Goal: Transaction & Acquisition: Obtain resource

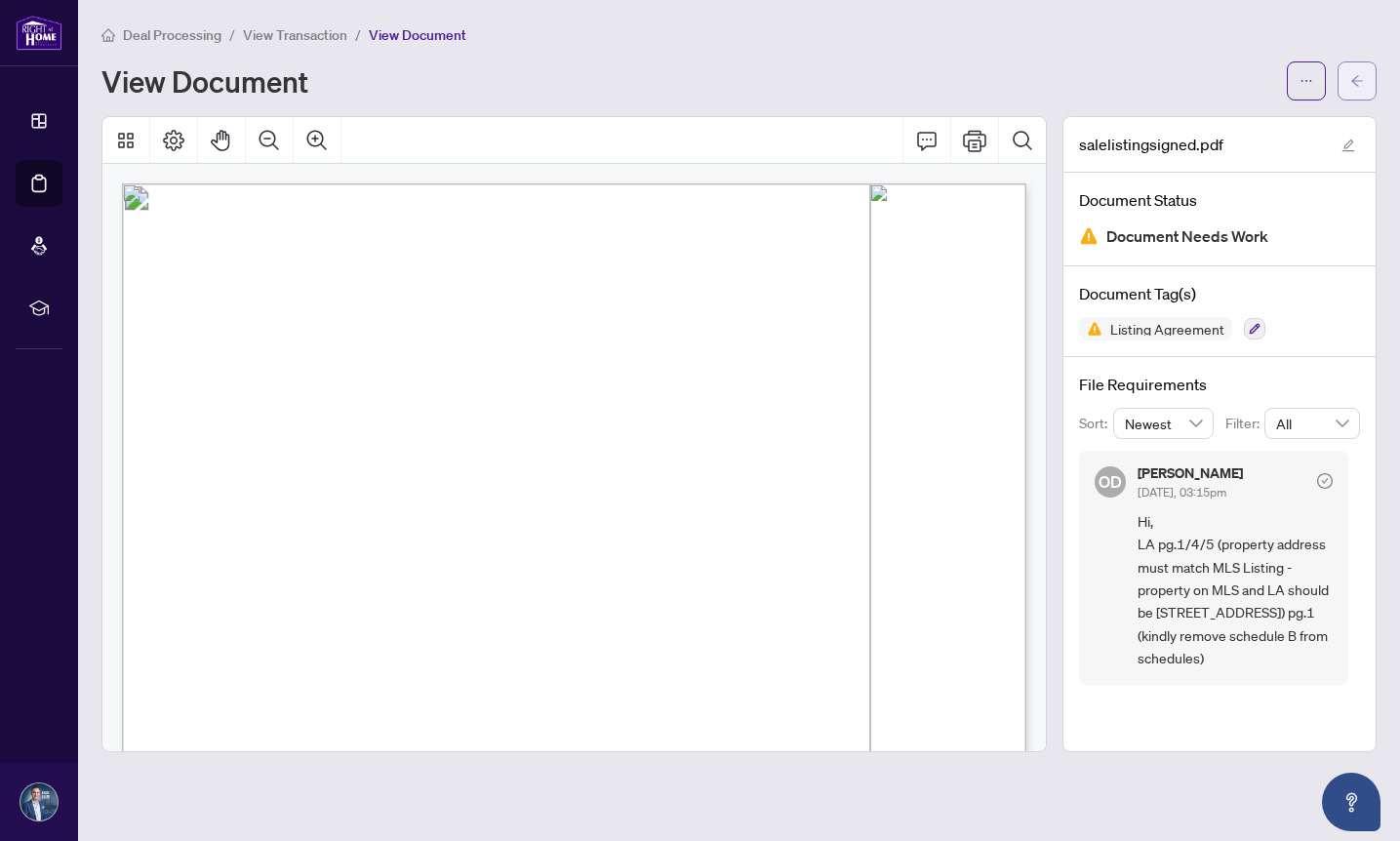
click at [1354, 82] on icon "arrow-left" at bounding box center [1357, 80] width 12 height 11
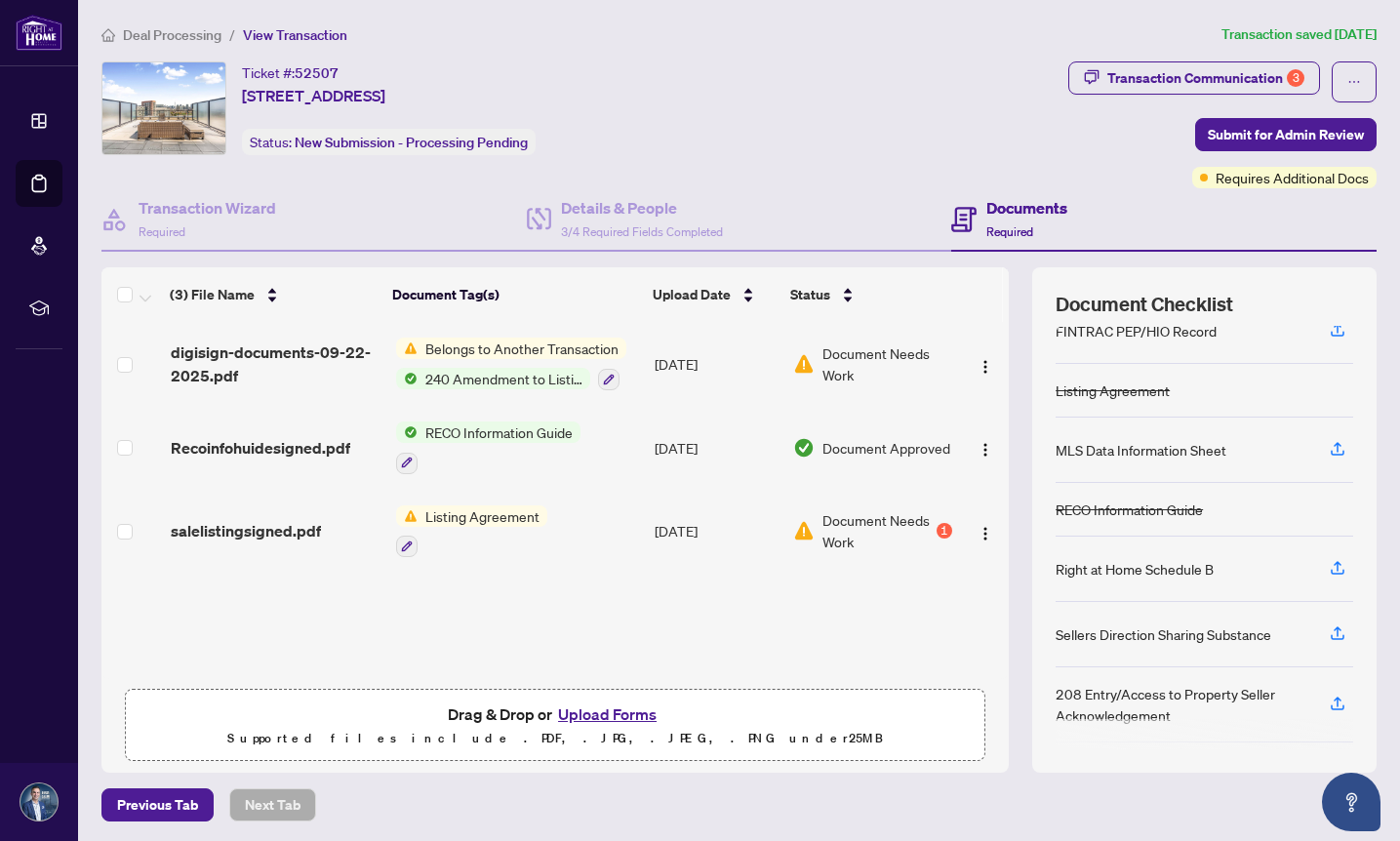
scroll to position [89, 0]
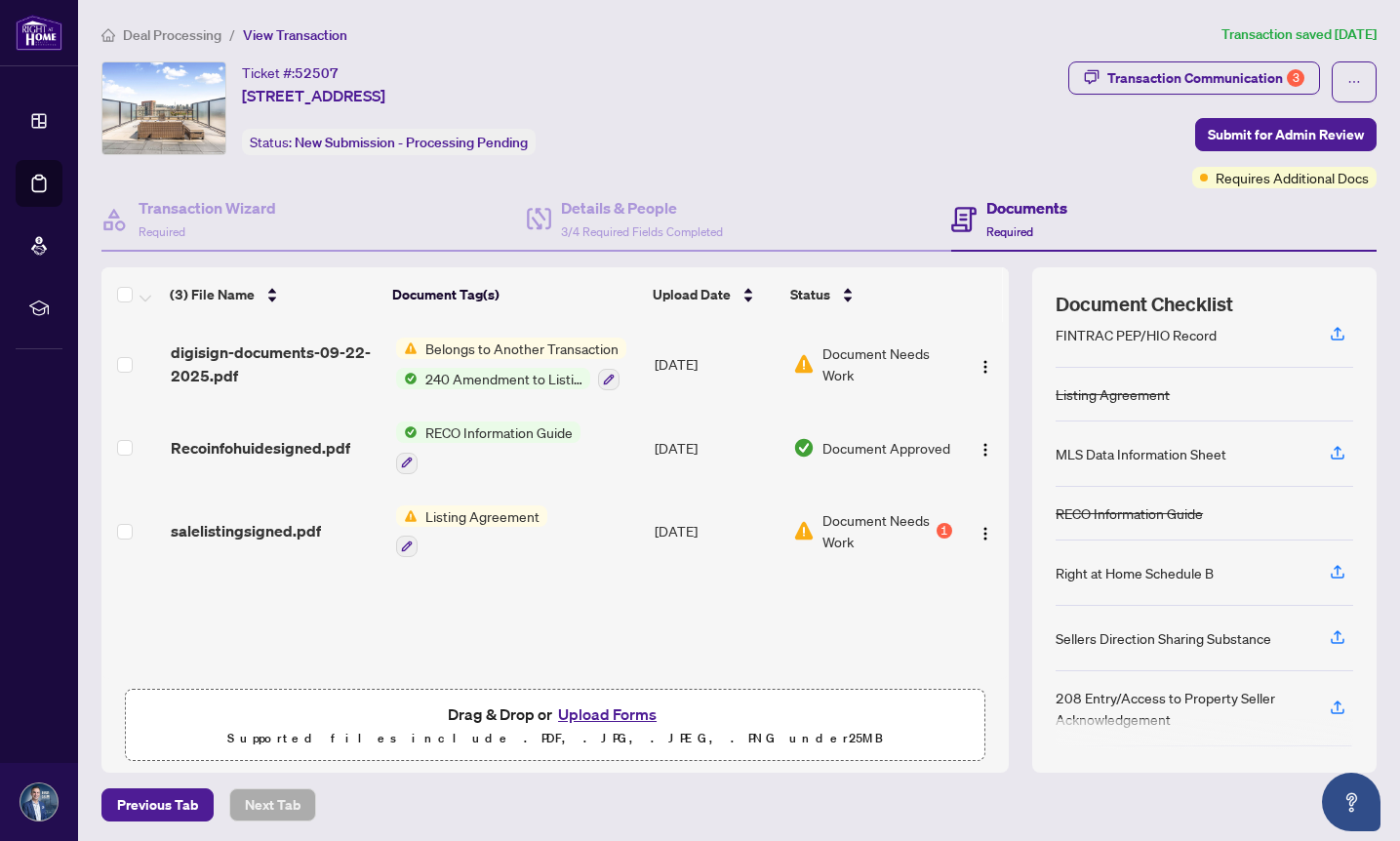
click at [451, 510] on span "Listing Agreement" at bounding box center [482, 516] width 130 height 22
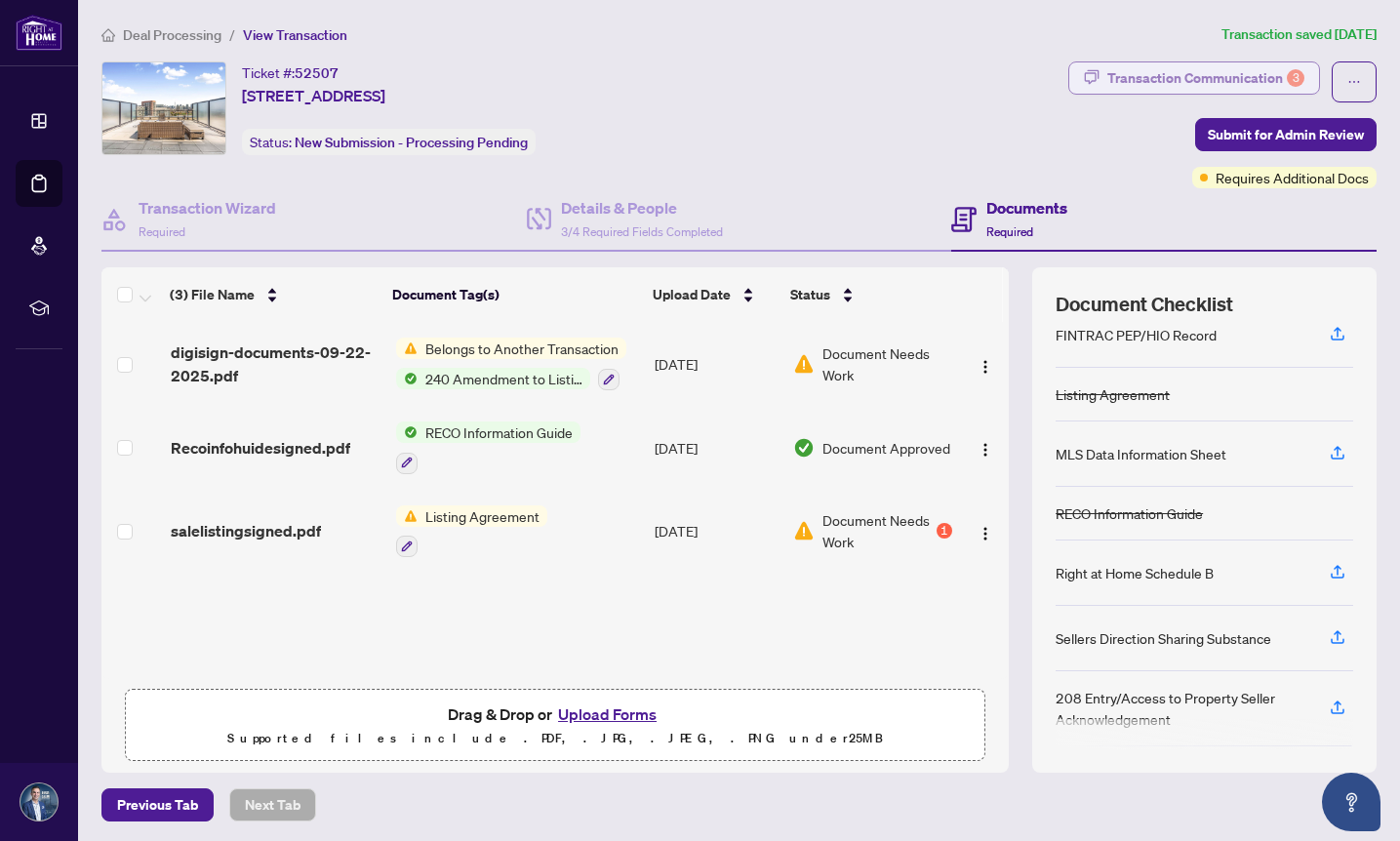
click at [1187, 79] on div "Transaction Communication 3" at bounding box center [1205, 78] width 197 height 32
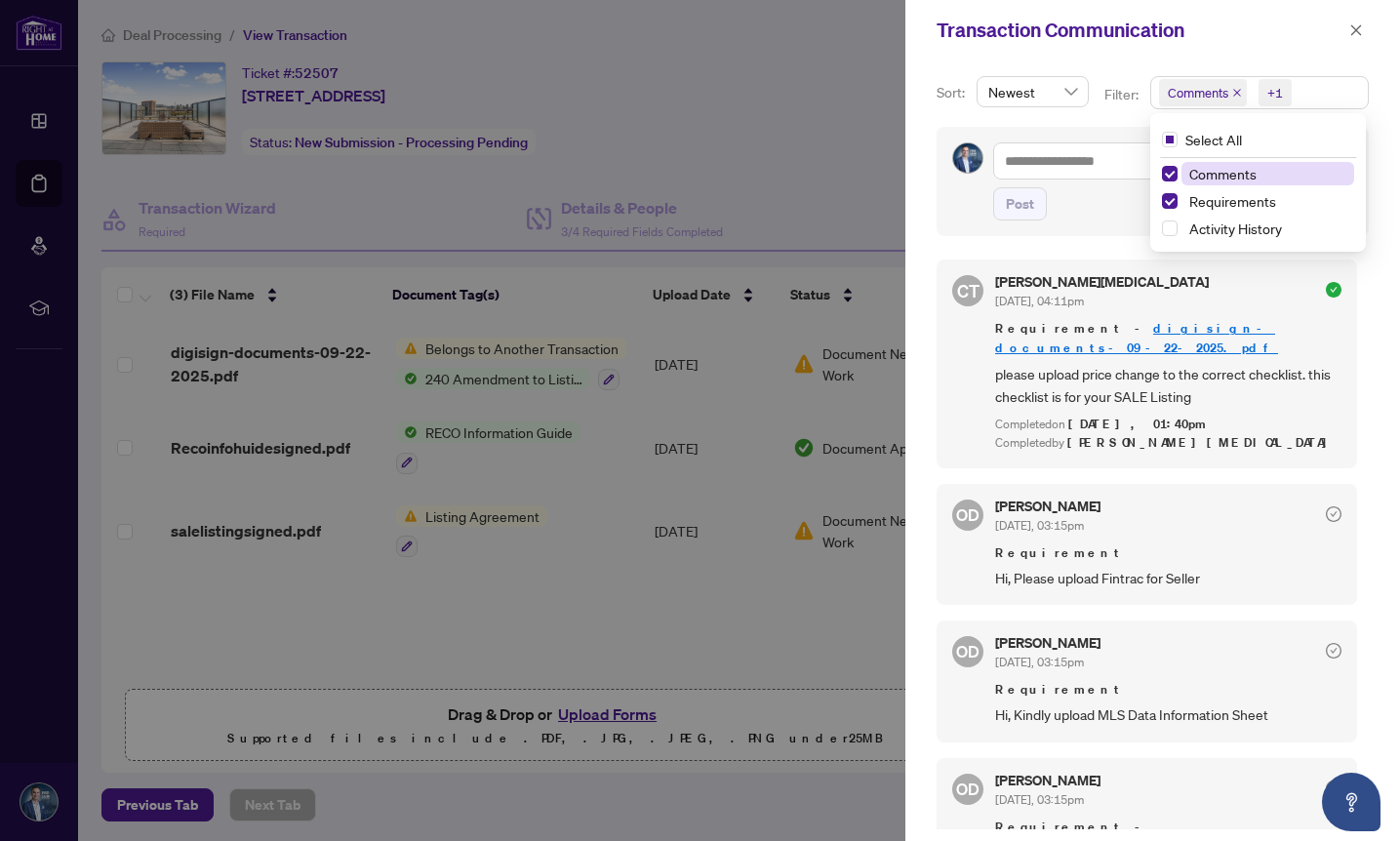
click at [1188, 85] on span "Comments" at bounding box center [1197, 93] width 60 height 20
click at [1168, 173] on span "Select Comments" at bounding box center [1170, 173] width 16 height 16
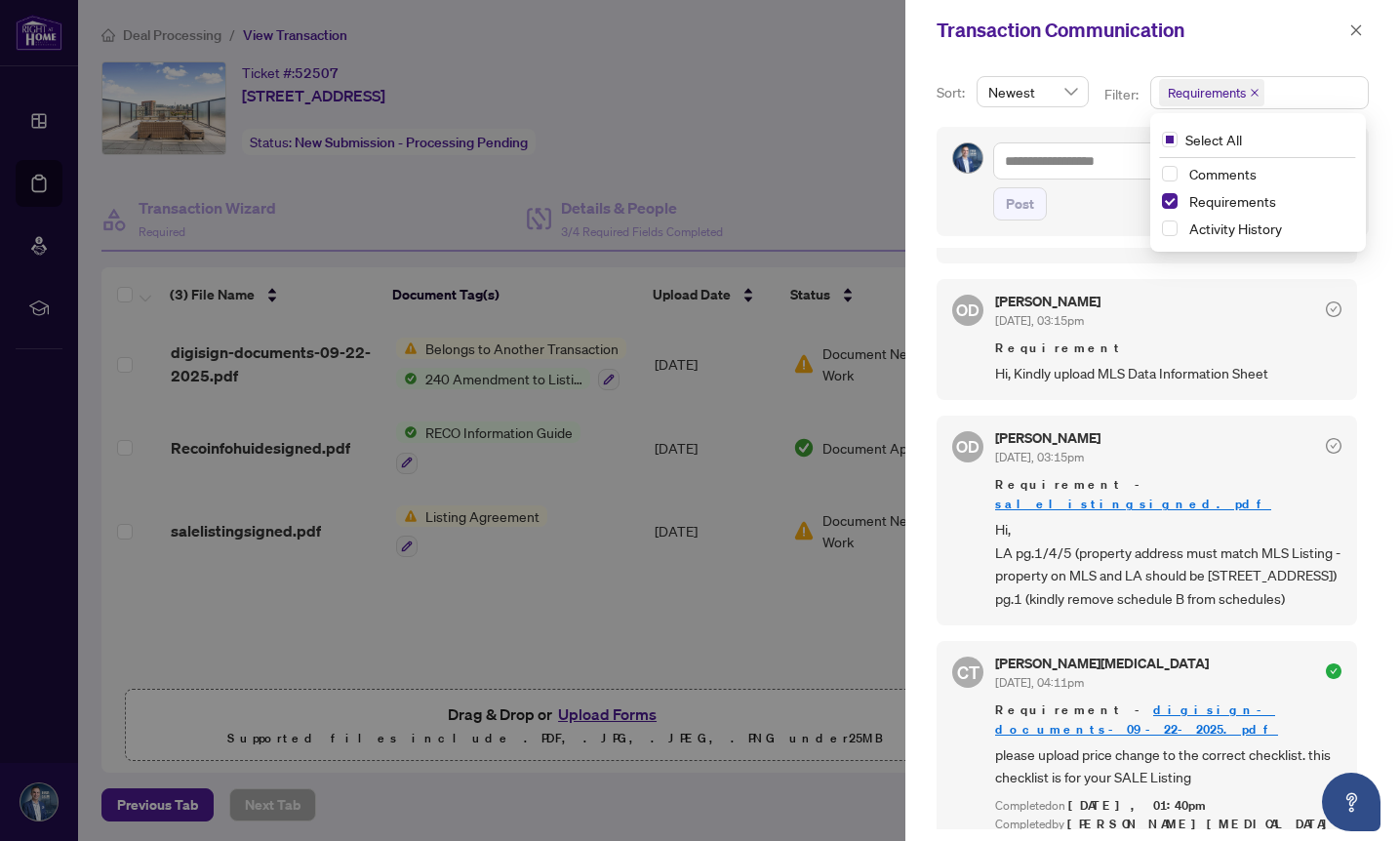
scroll to position [4, 0]
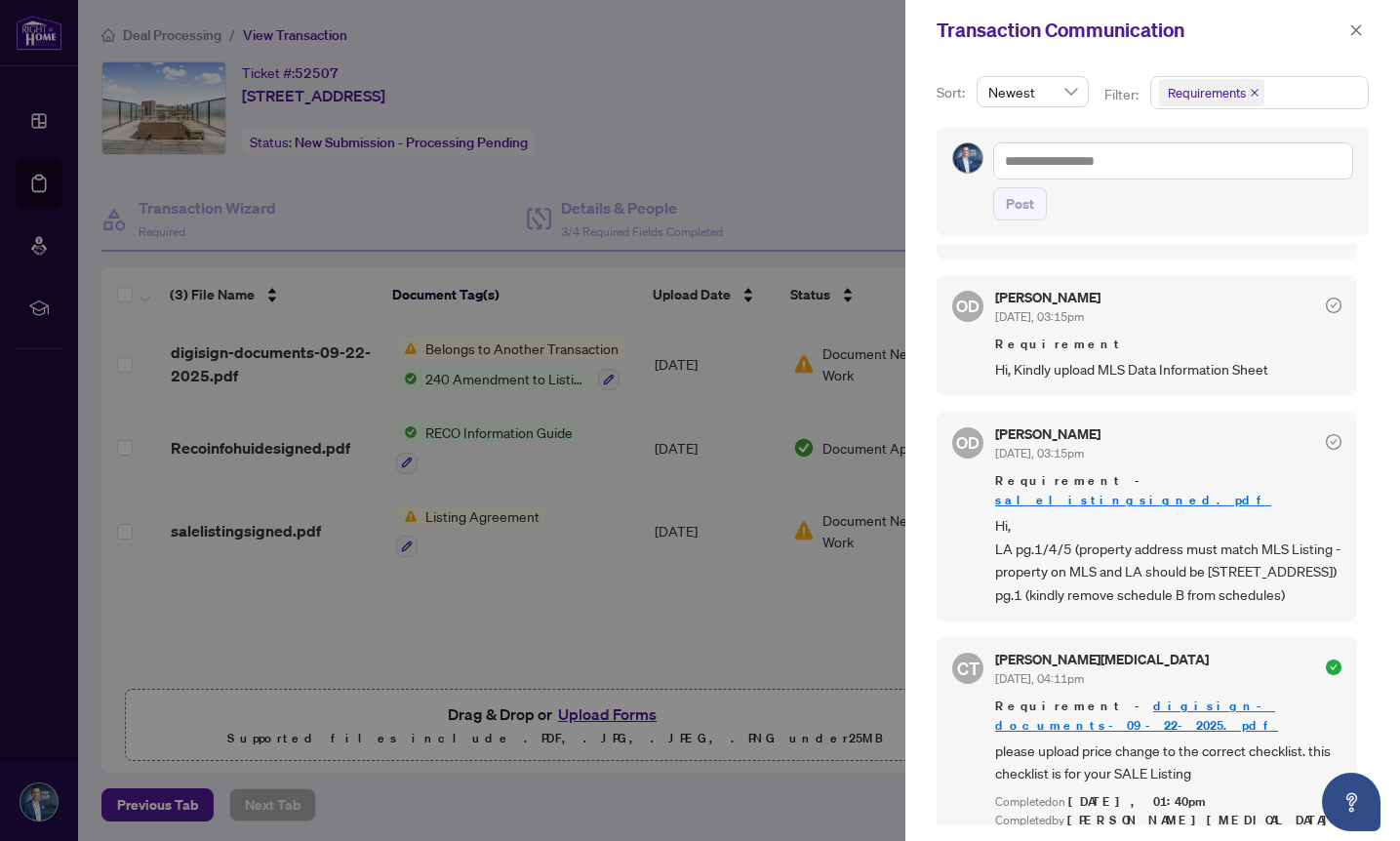
click at [817, 588] on div at bounding box center [700, 420] width 1400 height 841
click at [1360, 32] on icon "close" at bounding box center [1356, 31] width 14 height 14
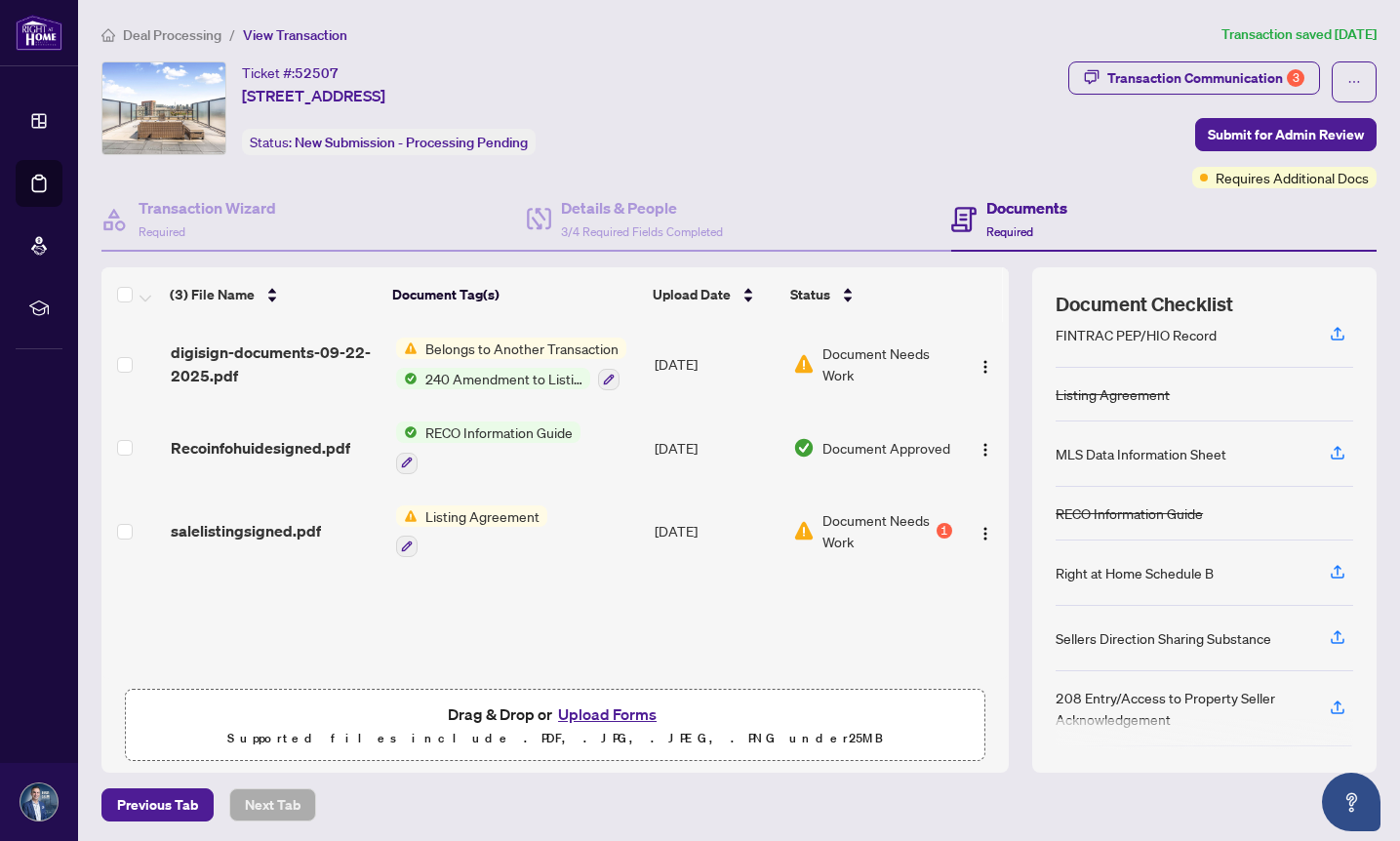
click at [443, 505] on span "Listing Agreement" at bounding box center [482, 516] width 130 height 22
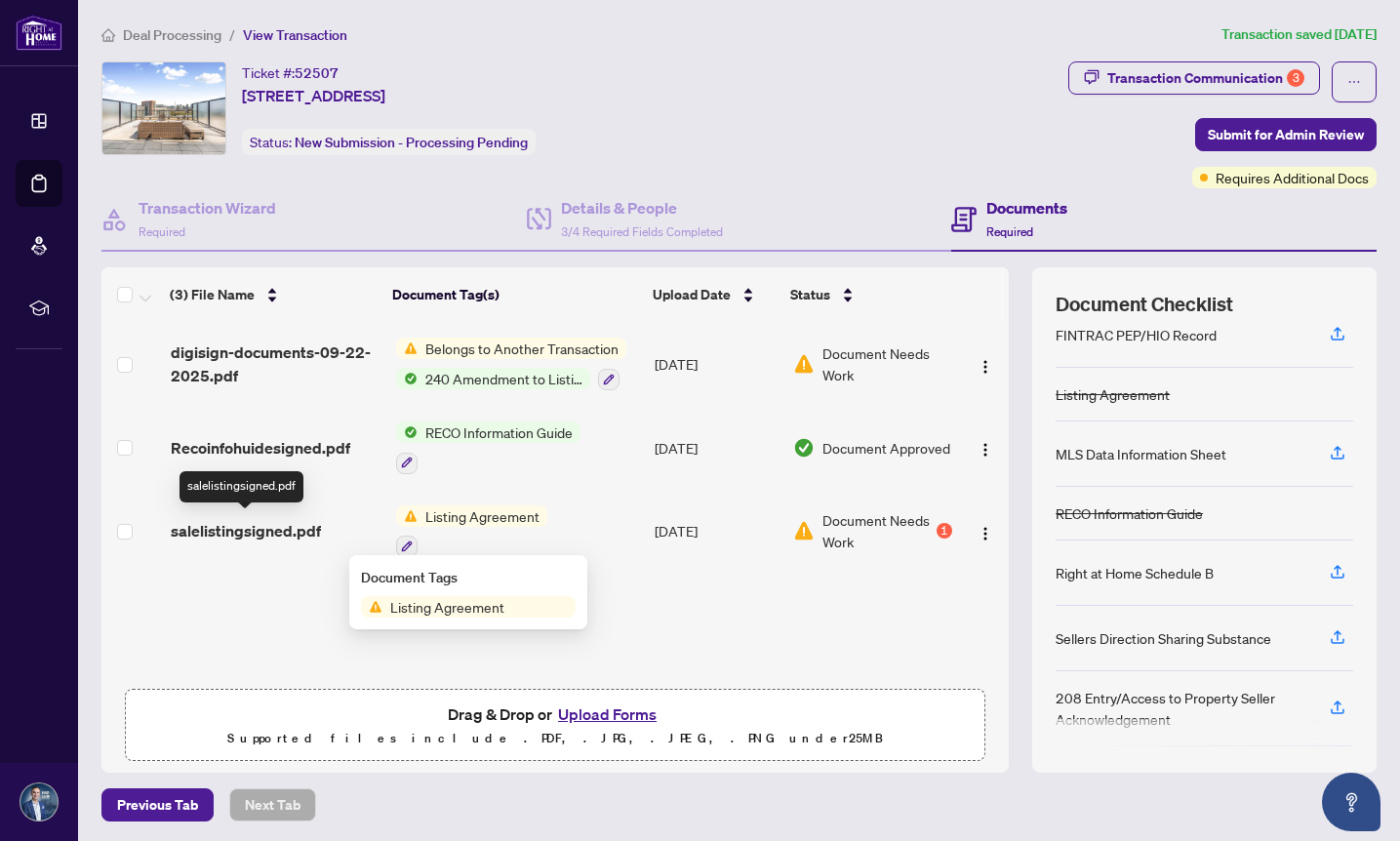
click at [290, 531] on span "salelistingsigned.pdf" at bounding box center [245, 531] width 151 height 24
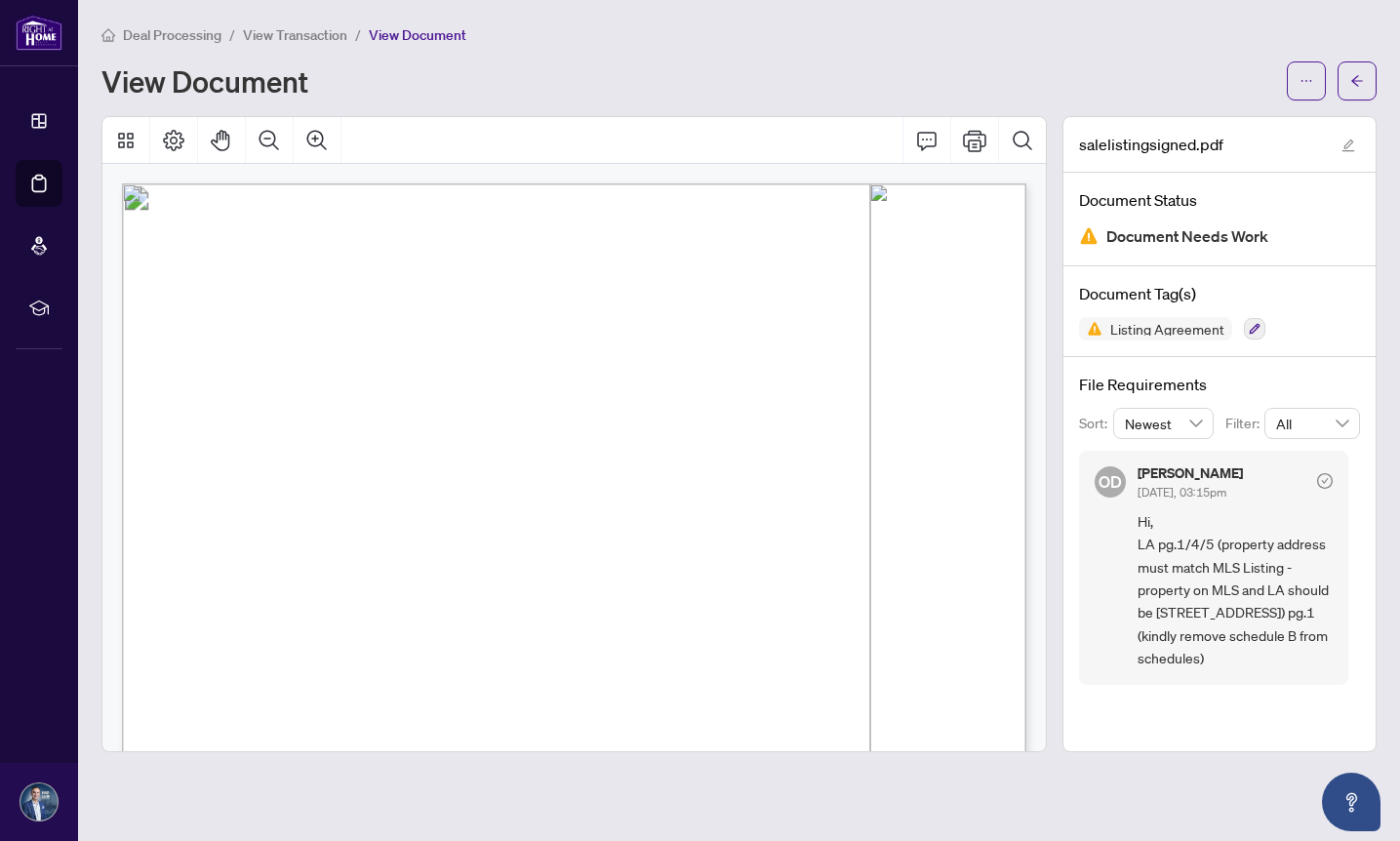
scroll to position [15, 0]
click at [975, 140] on icon "Print" at bounding box center [975, 141] width 24 height 22
